Goal: Find specific page/section: Find specific page/section

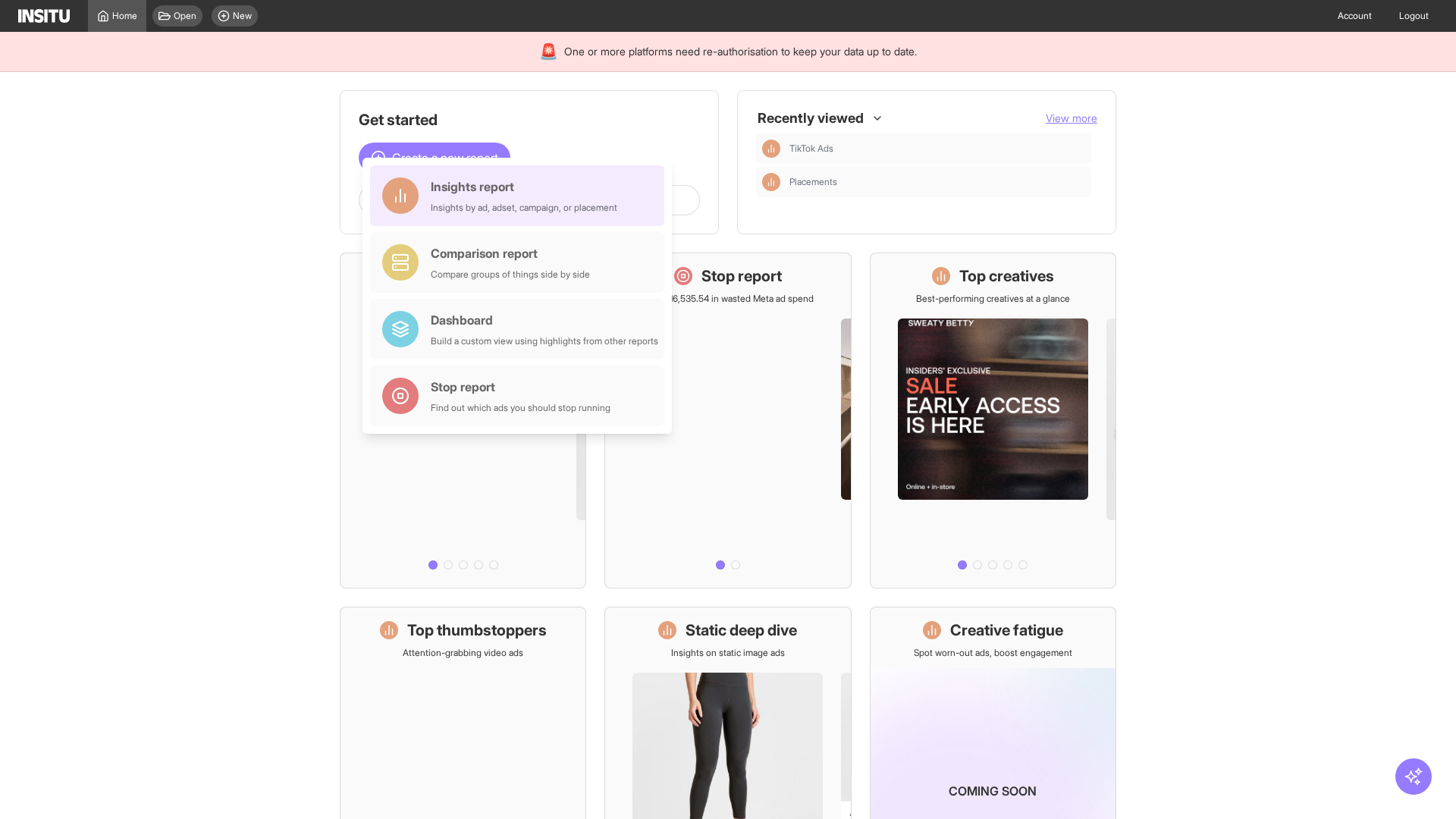
click at [520, 195] on div "Insights report Insights by ad, adset, campaign, or placement" at bounding box center [523, 195] width 186 height 36
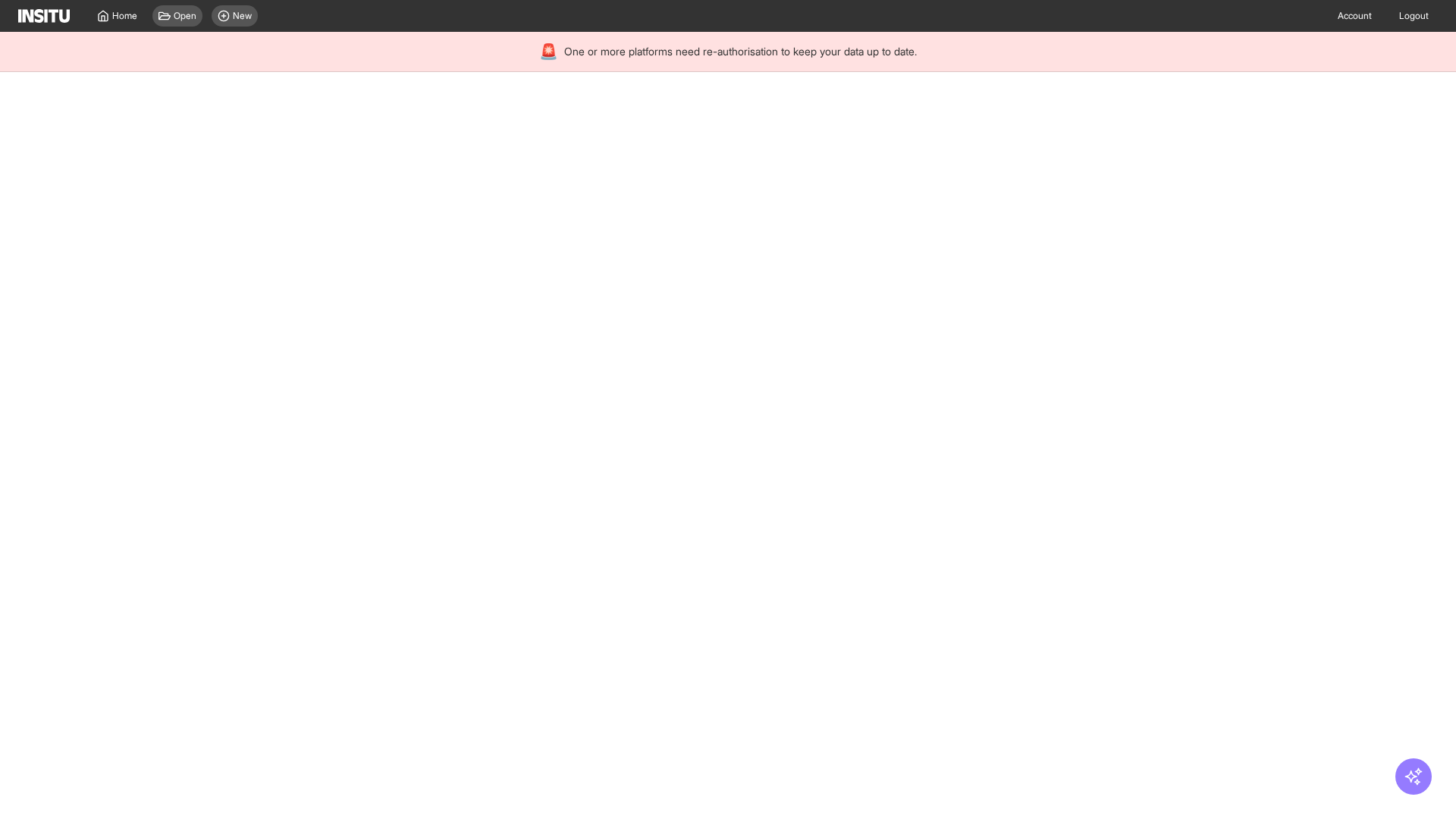
select select "**"
